Goal: Task Accomplishment & Management: Complete application form

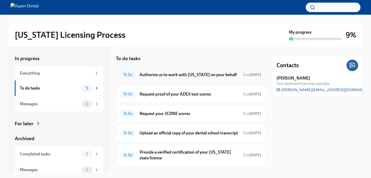
scroll to position [16, 0]
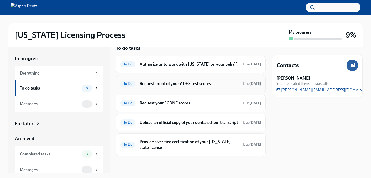
click at [195, 81] on h6 "Request proof of your ADEX test scores" at bounding box center [188, 84] width 99 height 6
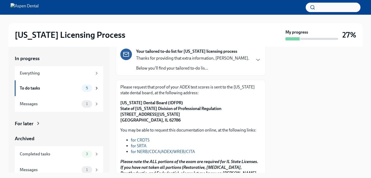
scroll to position [34, 0]
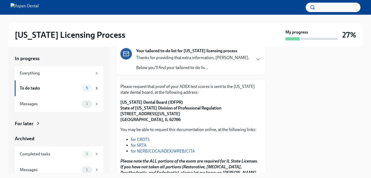
click at [252, 64] on div "Your tailored to-do list for [US_STATE] licensing process Thanks for providing …" at bounding box center [190, 59] width 141 height 23
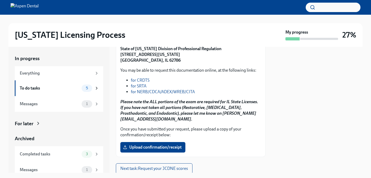
scroll to position [295, 0]
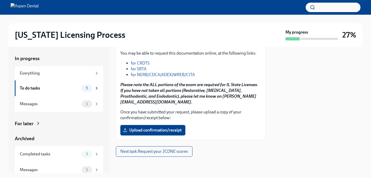
click at [150, 77] on link "for NERB/CDCA/ADEX/WREB/CITA" at bounding box center [163, 74] width 64 height 5
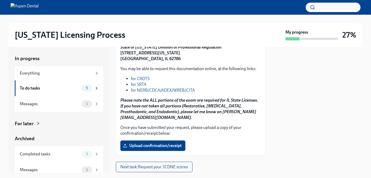
scroll to position [275, 0]
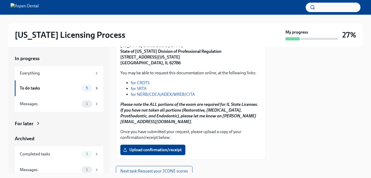
click at [121, 66] on strong "[US_STATE] Dental Board (IDFPR) State of [US_STATE] Division of Professional Re…" at bounding box center [170, 54] width 101 height 22
drag, startPoint x: 121, startPoint y: 75, endPoint x: 177, endPoint y: 75, distance: 55.8
click at [177, 66] on p "[US_STATE] Dental Board (IDFPR) State of [US_STATE] Division of Professional Re…" at bounding box center [190, 54] width 141 height 23
copy strong "[US_STATE] Dental Board (IDFPR)"
drag, startPoint x: 121, startPoint y: 81, endPoint x: 191, endPoint y: 87, distance: 69.9
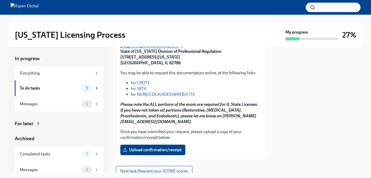
click at [191, 66] on p "[US_STATE] Dental Board (IDFPR) State of [US_STATE] Division of Professional Re…" at bounding box center [190, 54] width 141 height 23
copy strong "State of [US_STATE] Division of Professional Regulation [STREET_ADDRESS][US_STA…"
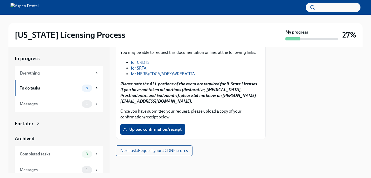
scroll to position [324, 0]
click at [158, 132] on span "Upload confirmation/receipt" at bounding box center [153, 129] width 58 height 5
click at [0, 0] on input "Upload confirmation/receipt" at bounding box center [0, 0] width 0 height 0
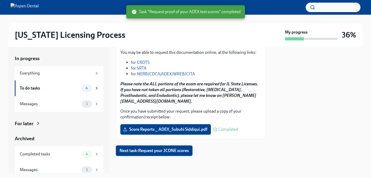
click at [163, 152] on span "Next task : Request your JCDNE scores" at bounding box center [153, 150] width 69 height 5
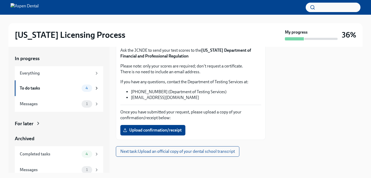
scroll to position [271, 0]
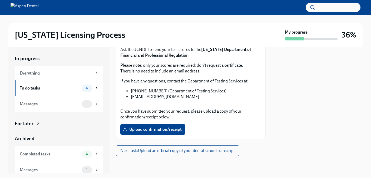
click at [154, 40] on span "Request your scores here" at bounding box center [149, 37] width 51 height 5
click at [171, 131] on span "Upload confirmation/receipt" at bounding box center [153, 129] width 58 height 5
click at [0, 0] on input "Upload confirmation/receipt" at bounding box center [0, 0] width 0 height 0
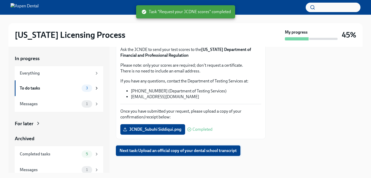
click at [216, 151] on span "Next task : Upload an official copy of your dental school transcript" at bounding box center [177, 150] width 117 height 5
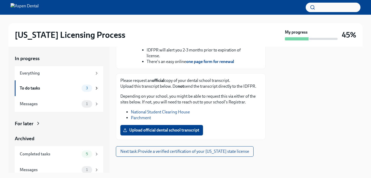
scroll to position [263, 0]
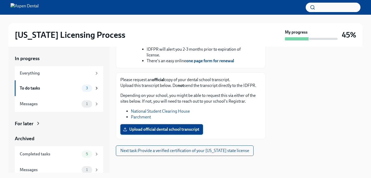
click at [178, 131] on span "Upload official dental school transcript" at bounding box center [161, 129] width 75 height 5
click at [0, 0] on input "Upload official dental school transcript" at bounding box center [0, 0] width 0 height 0
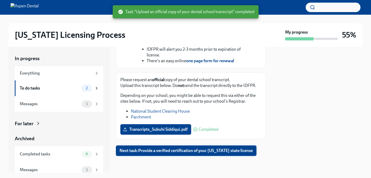
click at [193, 152] on span "Next task : Provide a verified certification of your [US_STATE] state license" at bounding box center [185, 150] width 133 height 5
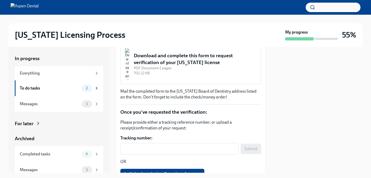
scroll to position [282, 0]
click at [129, 81] on img "button" at bounding box center [127, 65] width 5 height 32
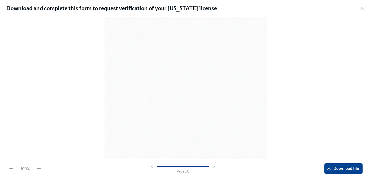
scroll to position [75, 0]
click at [336, 169] on span "Download file" at bounding box center [343, 168] width 31 height 5
click at [361, 7] on icon "button" at bounding box center [362, 8] width 3 height 3
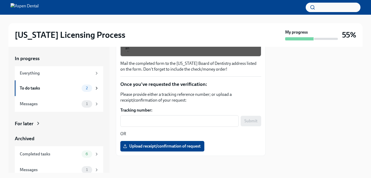
scroll to position [334, 0]
click at [51, 90] on div "To do tasks" at bounding box center [50, 89] width 60 height 6
